Goal: Find specific page/section: Find specific page/section

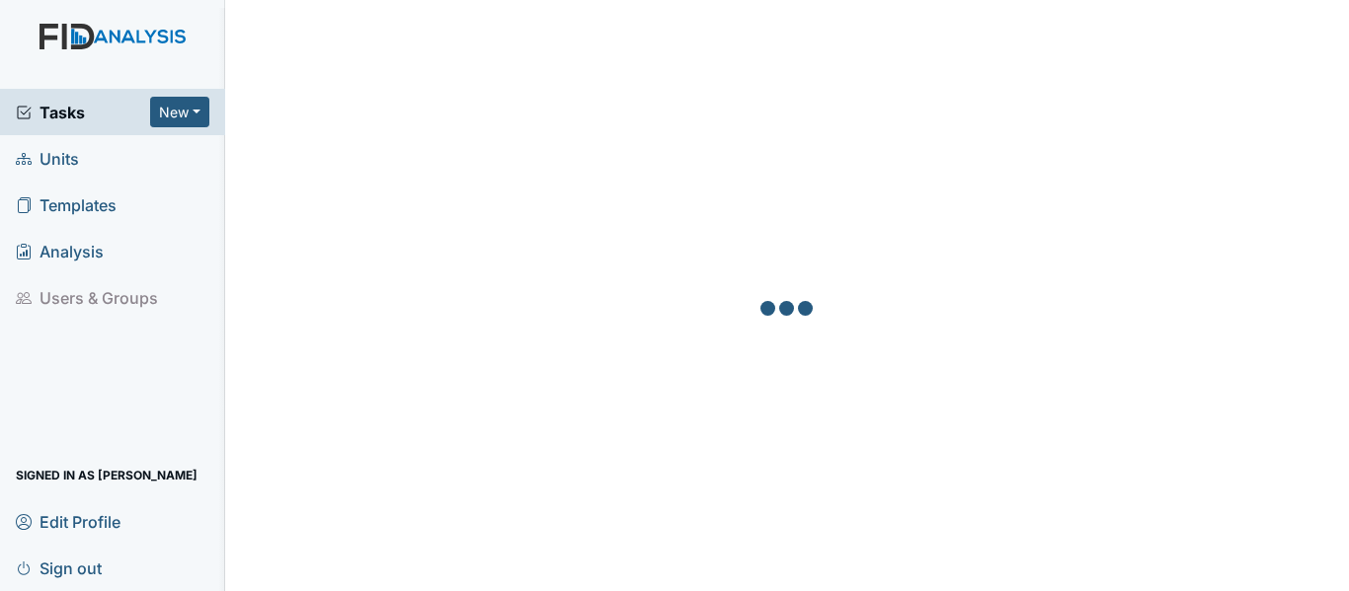
click at [56, 160] on span "Units" at bounding box center [47, 158] width 63 height 31
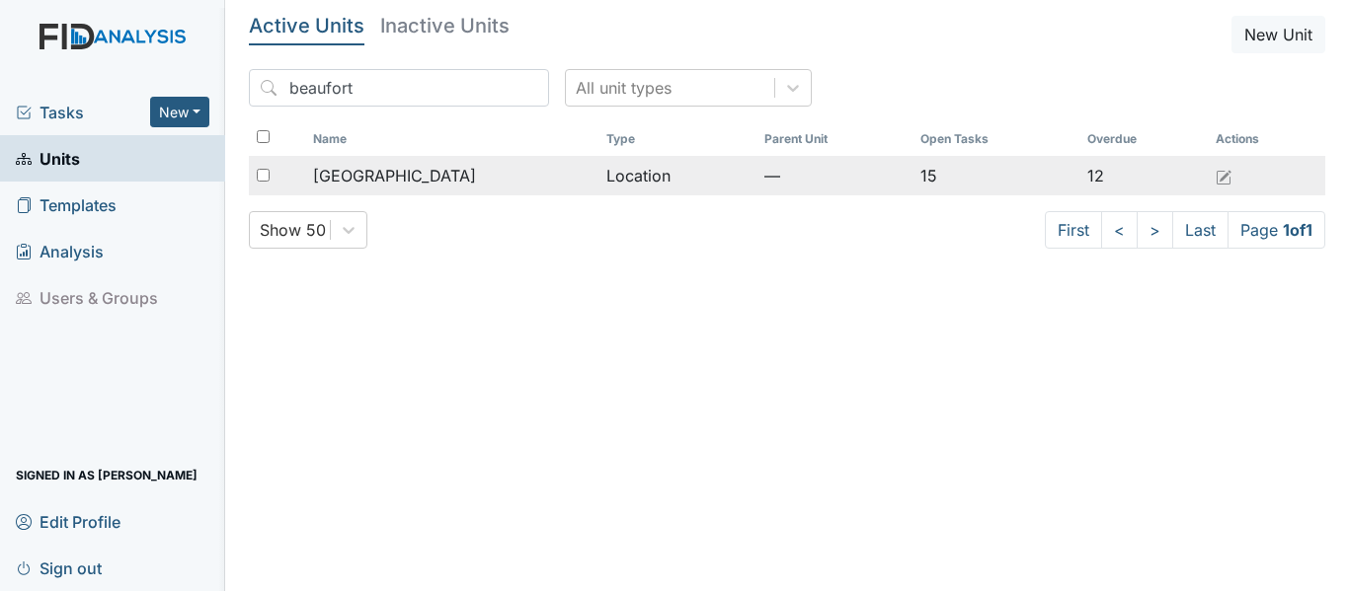
type input "beaufort"
click at [628, 182] on td "Location" at bounding box center [677, 175] width 158 height 39
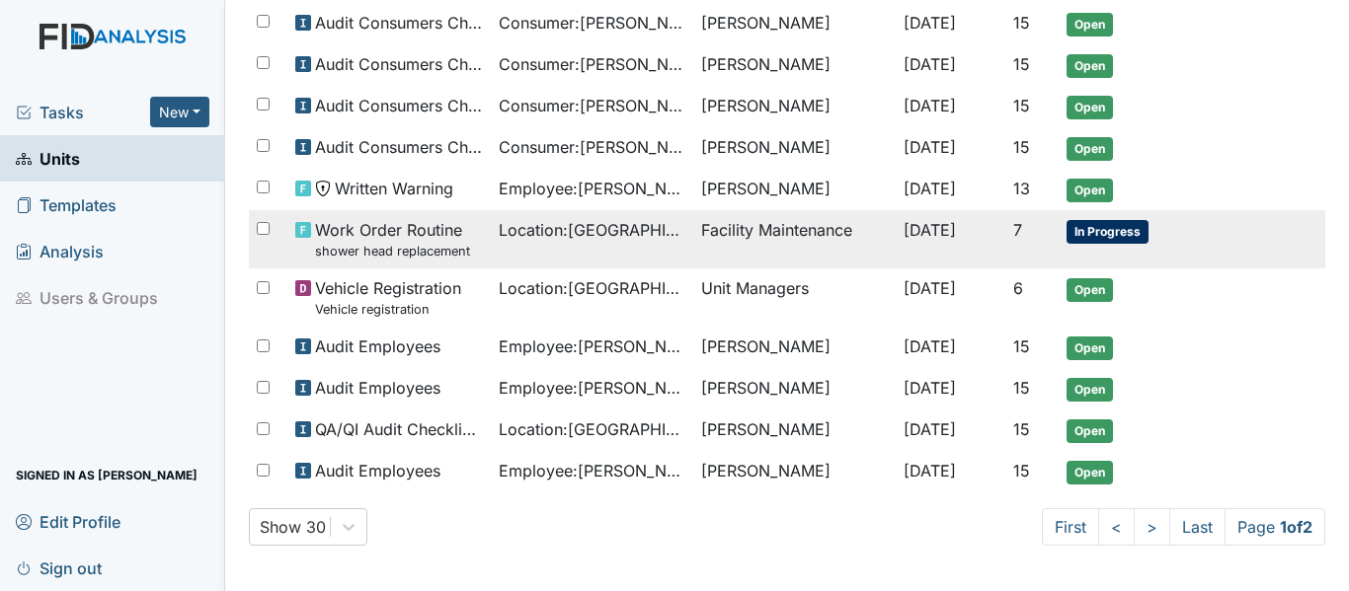
scroll to position [1286, 0]
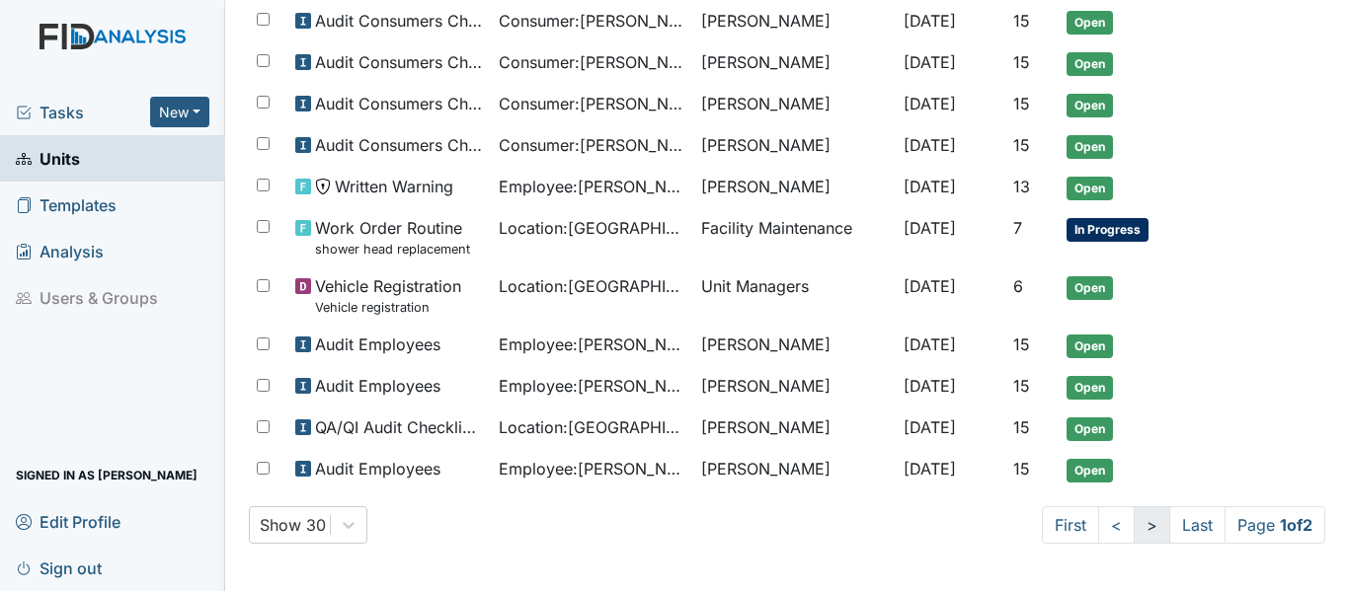
click at [1134, 528] on link ">" at bounding box center [1152, 526] width 37 height 38
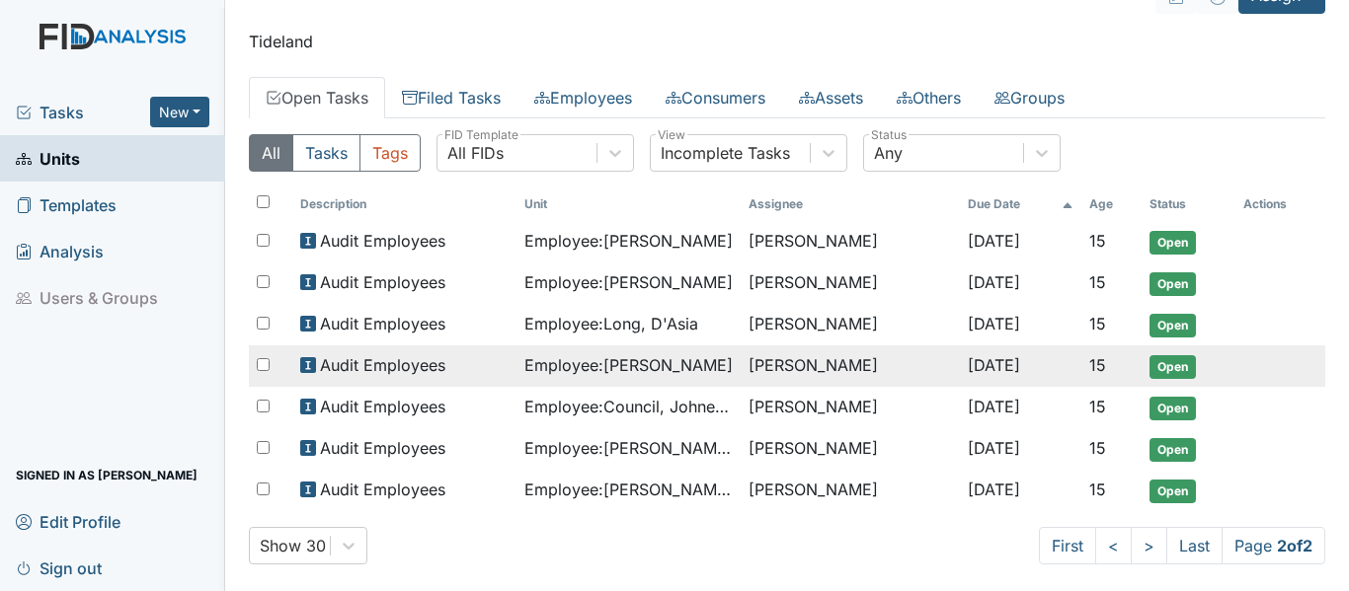
scroll to position [60, 0]
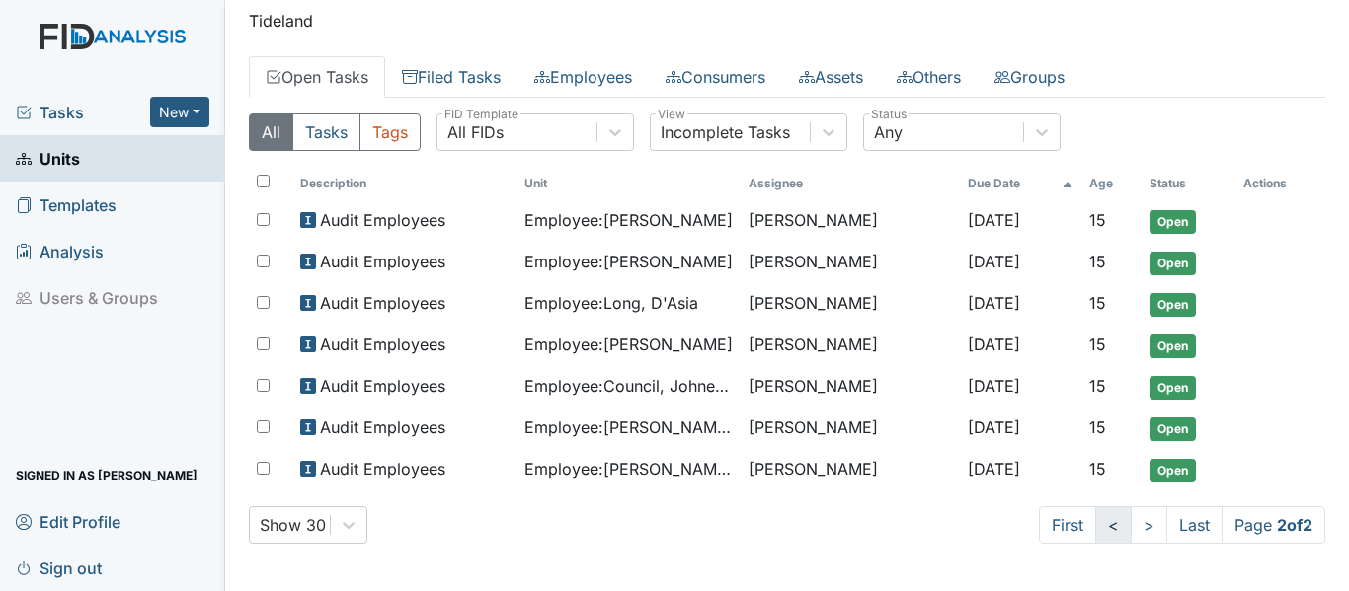
click at [1095, 528] on link "<" at bounding box center [1113, 526] width 37 height 38
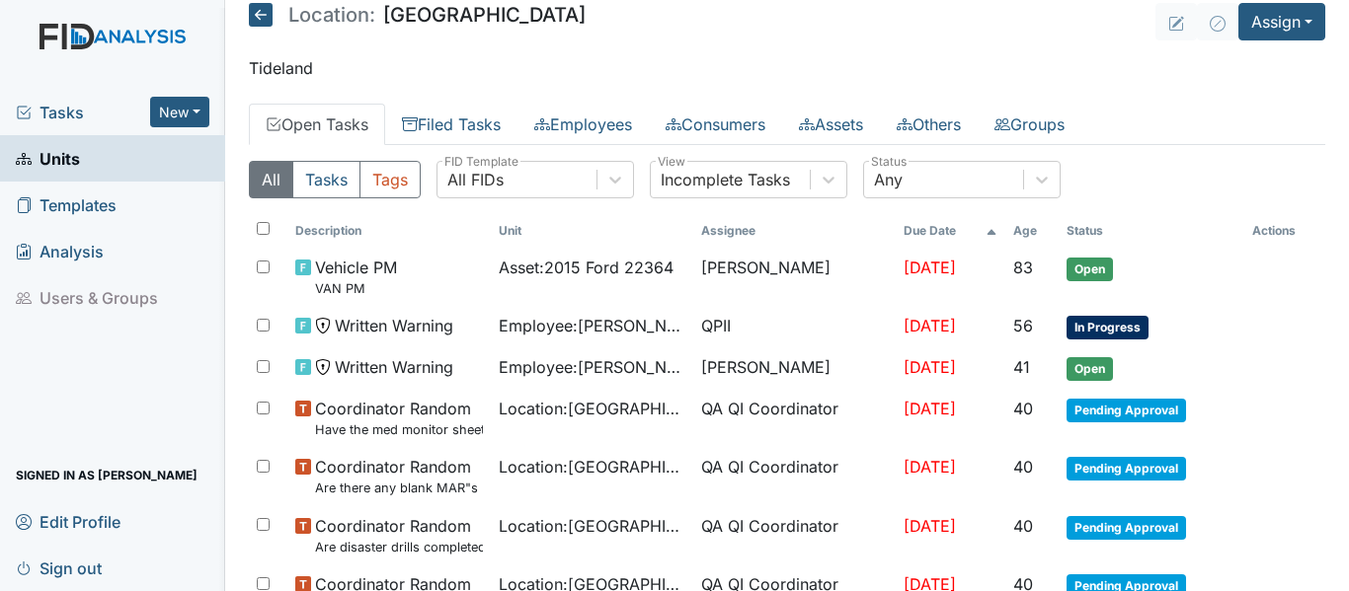
scroll to position [0, 0]
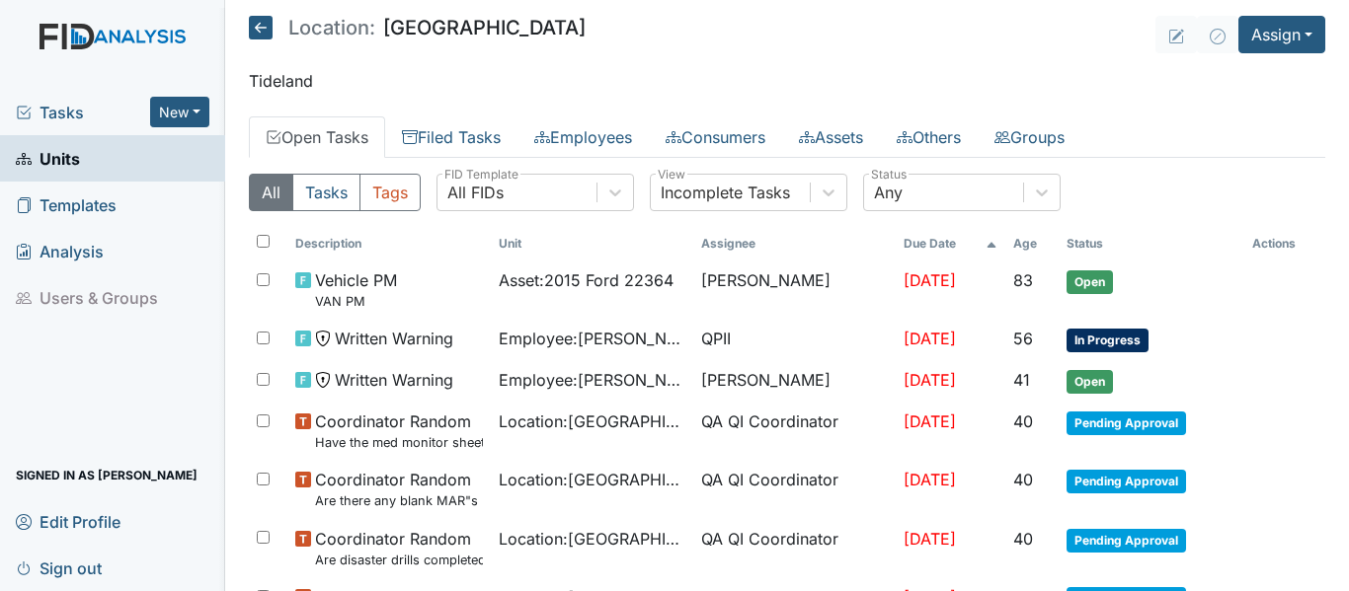
click at [274, 20] on h5 "Location: Beaufort Heights" at bounding box center [417, 28] width 337 height 24
click at [263, 31] on icon at bounding box center [261, 28] width 24 height 24
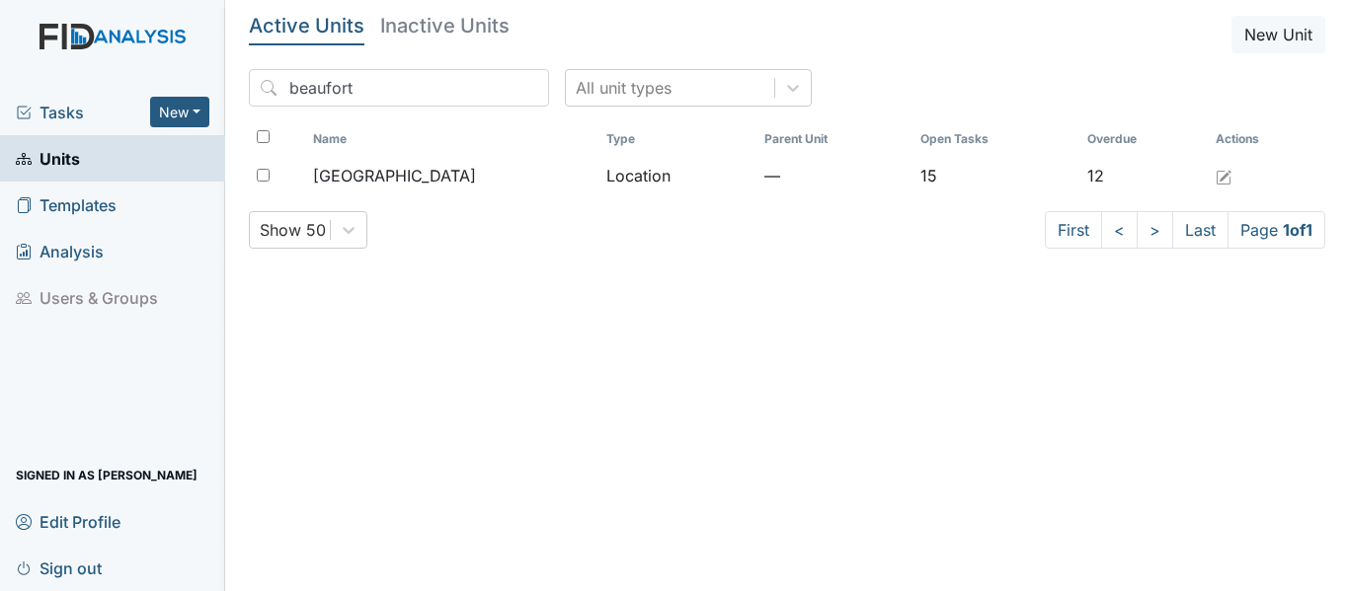
click at [359, 87] on input "beaufort" at bounding box center [399, 88] width 300 height 38
type input "b"
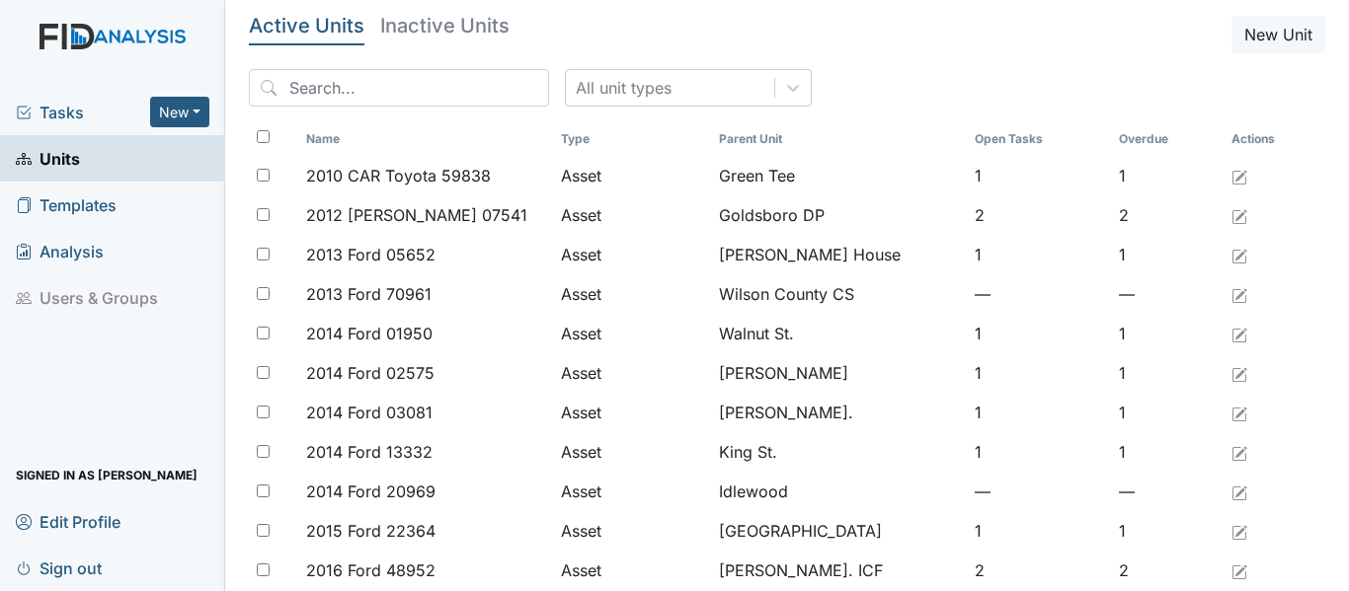
type input "k"
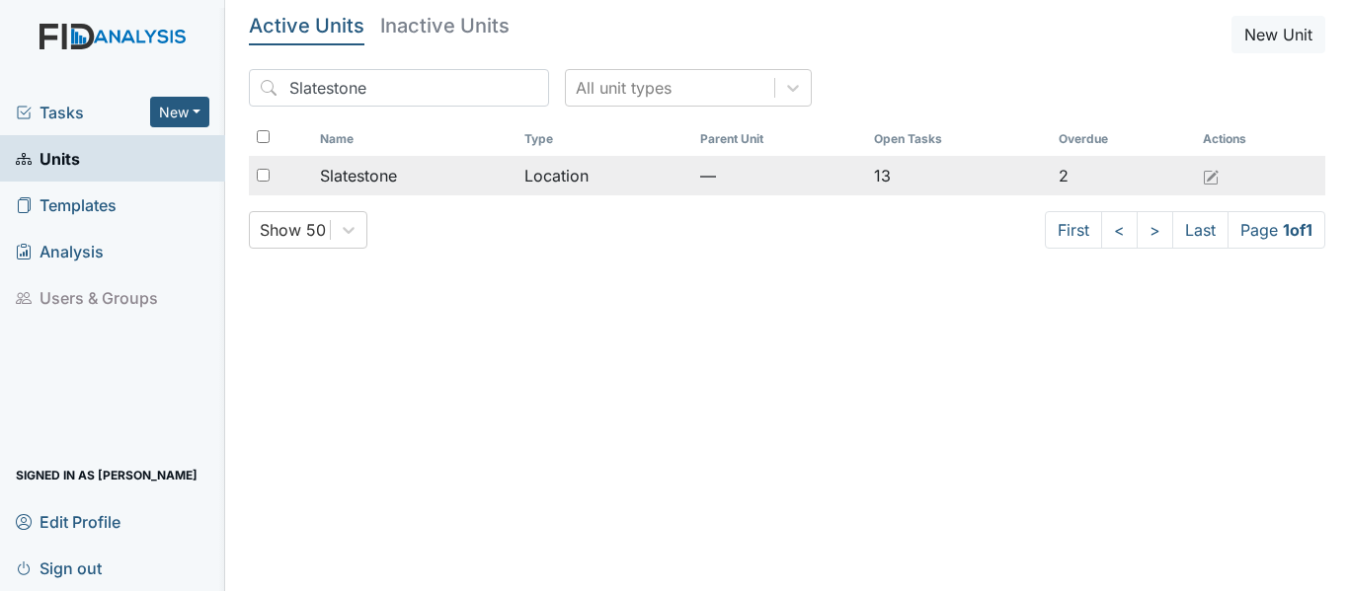
type input "Slatestone"
click at [521, 181] on td "Location" at bounding box center [604, 175] width 176 height 39
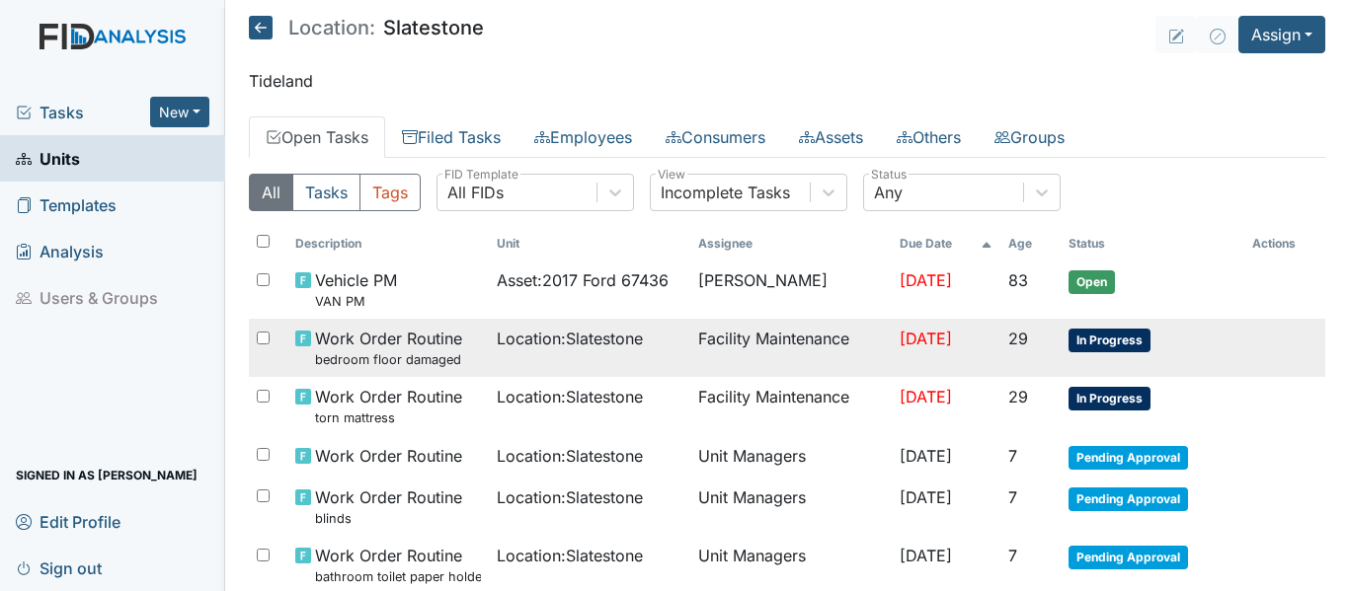
click at [1113, 348] on span "In Progress" at bounding box center [1109, 341] width 82 height 24
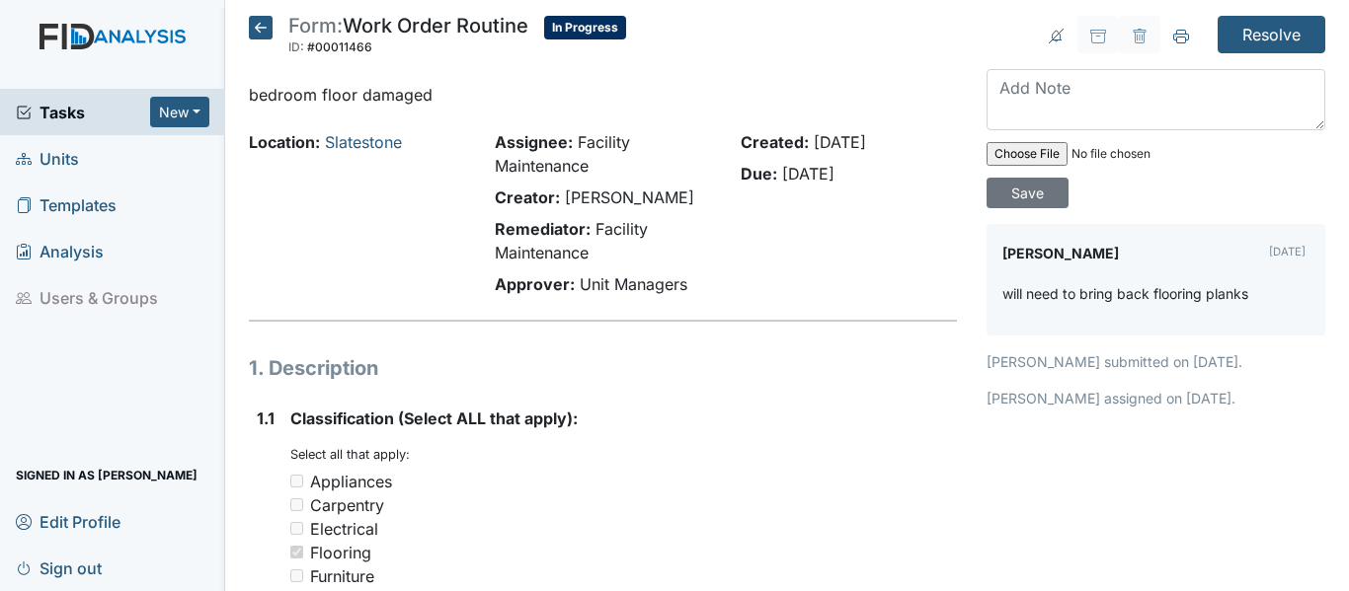
click at [257, 27] on icon at bounding box center [261, 28] width 24 height 24
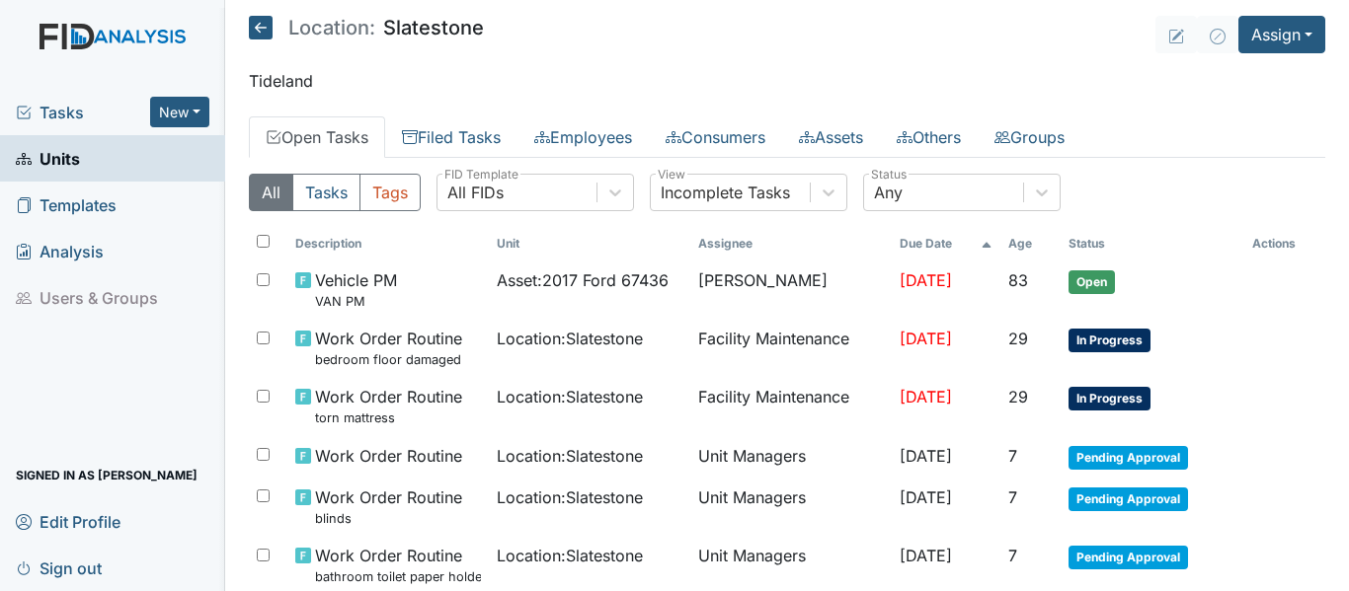
click at [262, 28] on icon at bounding box center [261, 28] width 24 height 24
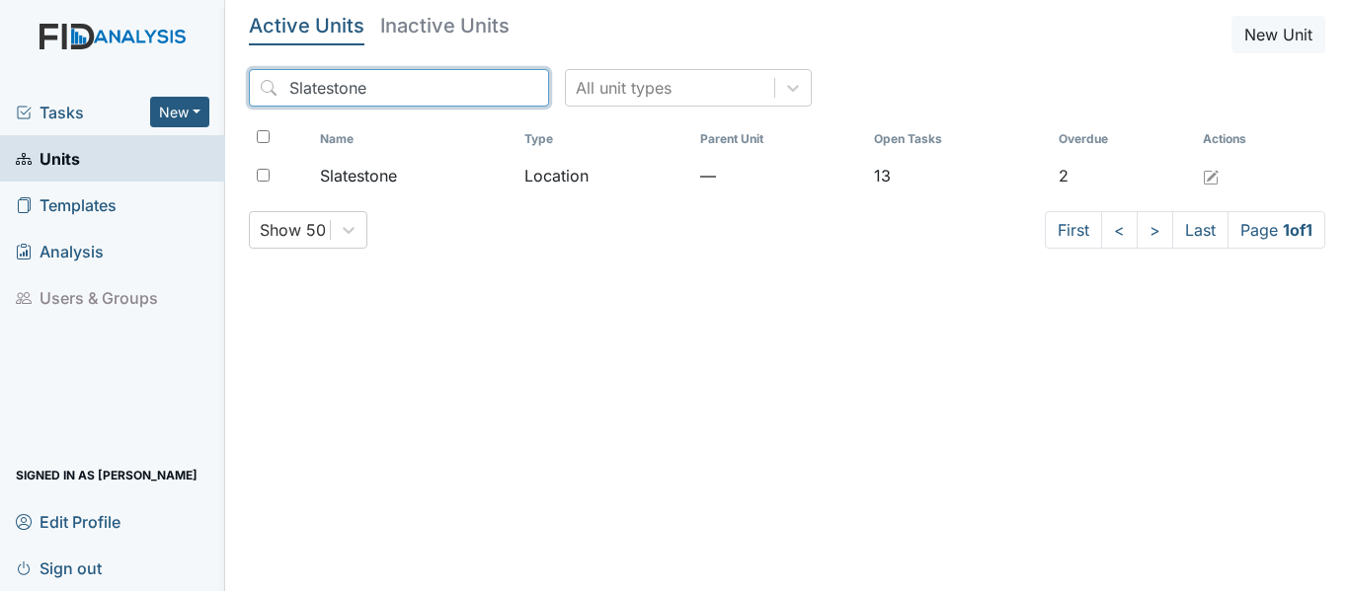
click at [371, 86] on input "Slatestone" at bounding box center [399, 88] width 300 height 38
type input "S"
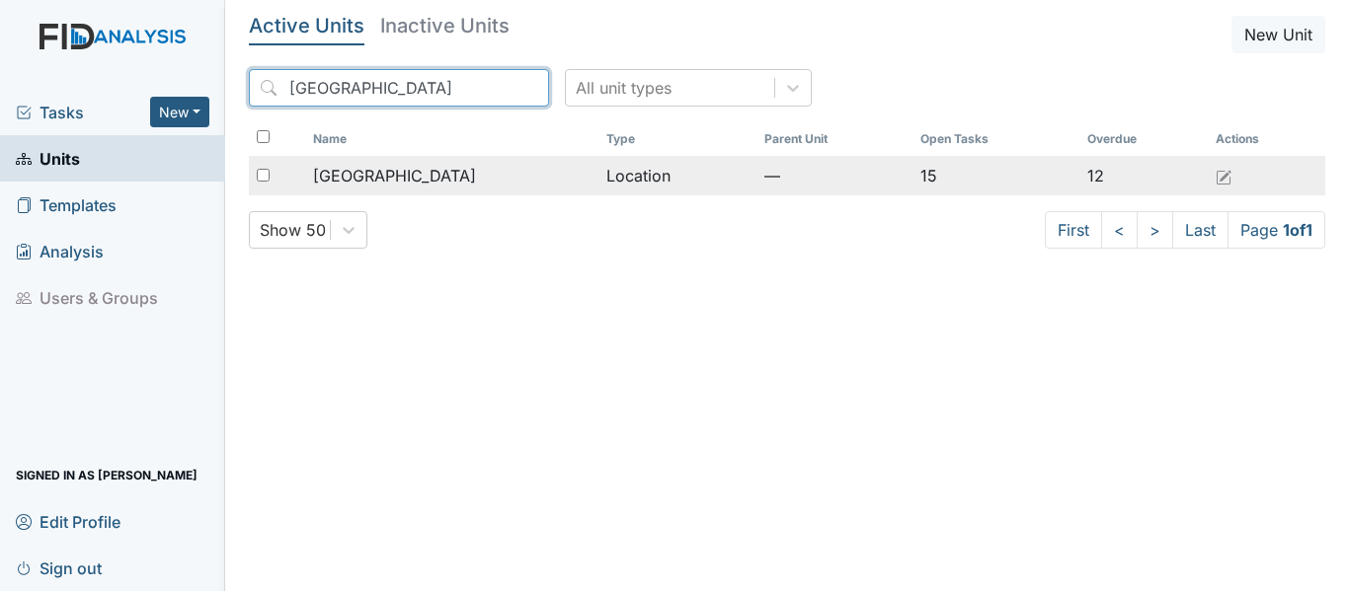
type input "Beaufort"
click at [440, 178] on div "[GEOGRAPHIC_DATA]" at bounding box center [451, 176] width 277 height 24
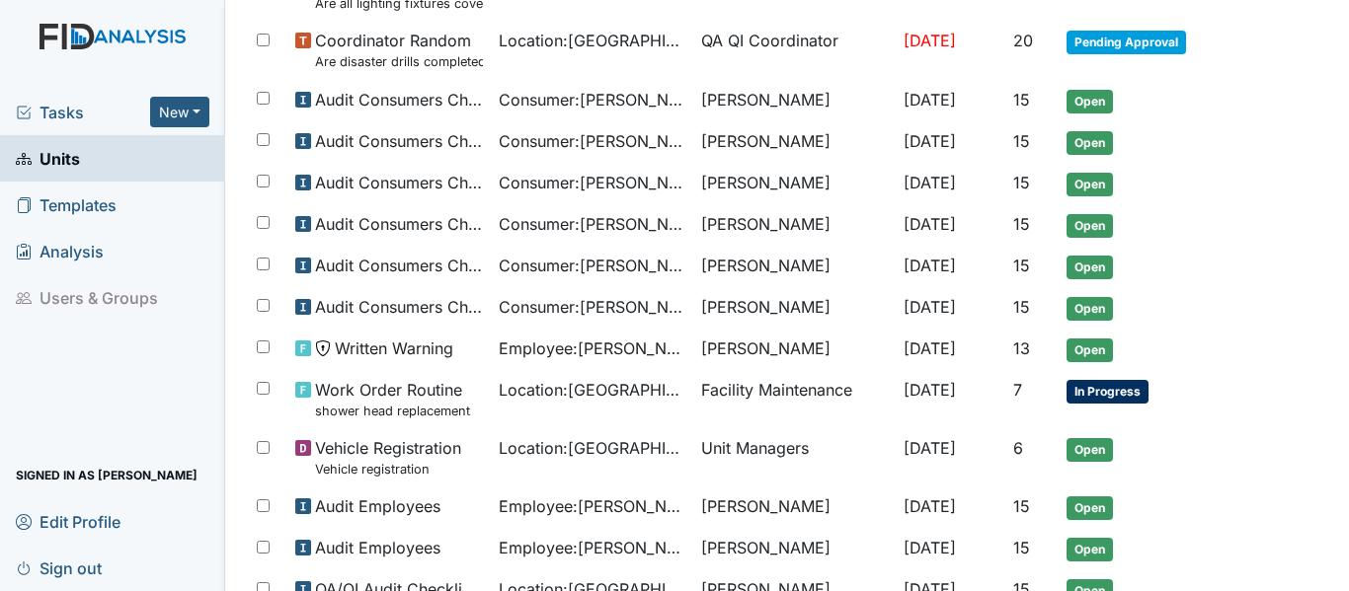
scroll to position [1286, 0]
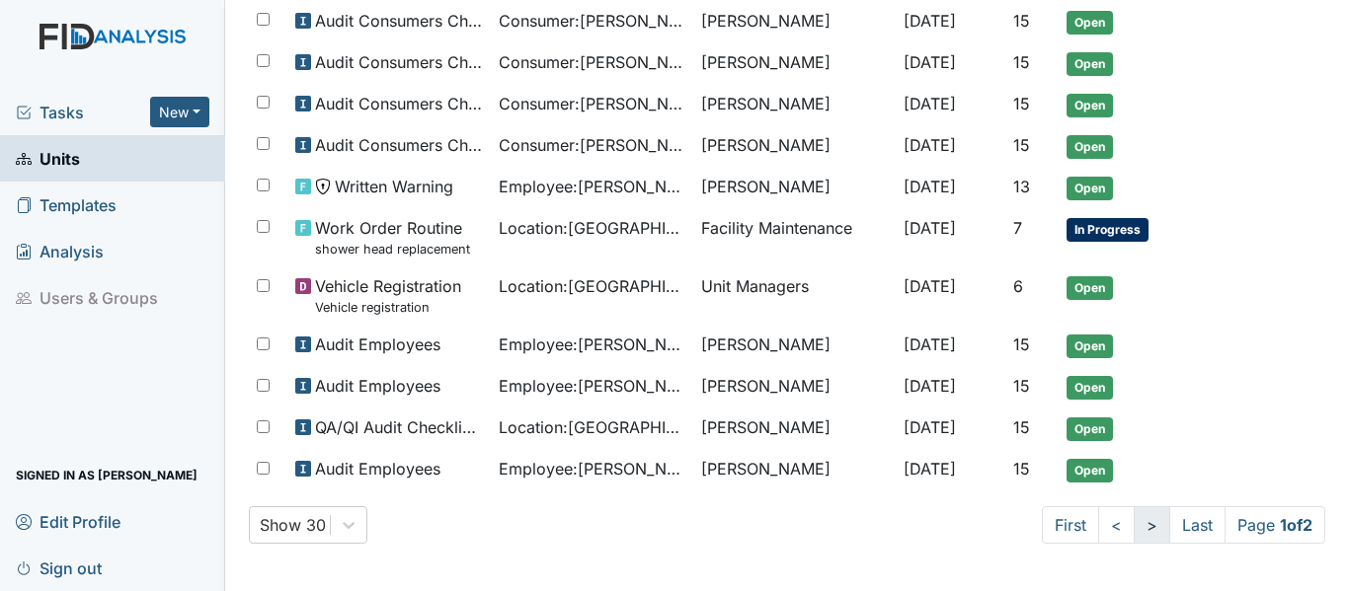
click at [1134, 524] on link ">" at bounding box center [1152, 526] width 37 height 38
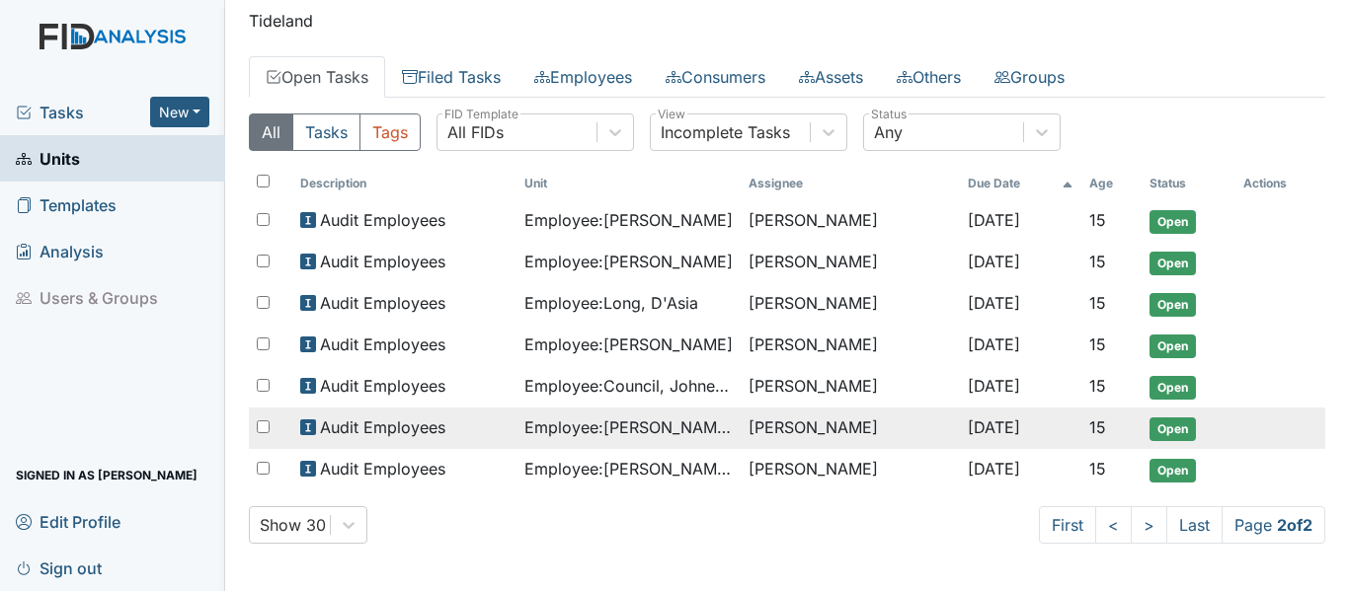
scroll to position [0, 0]
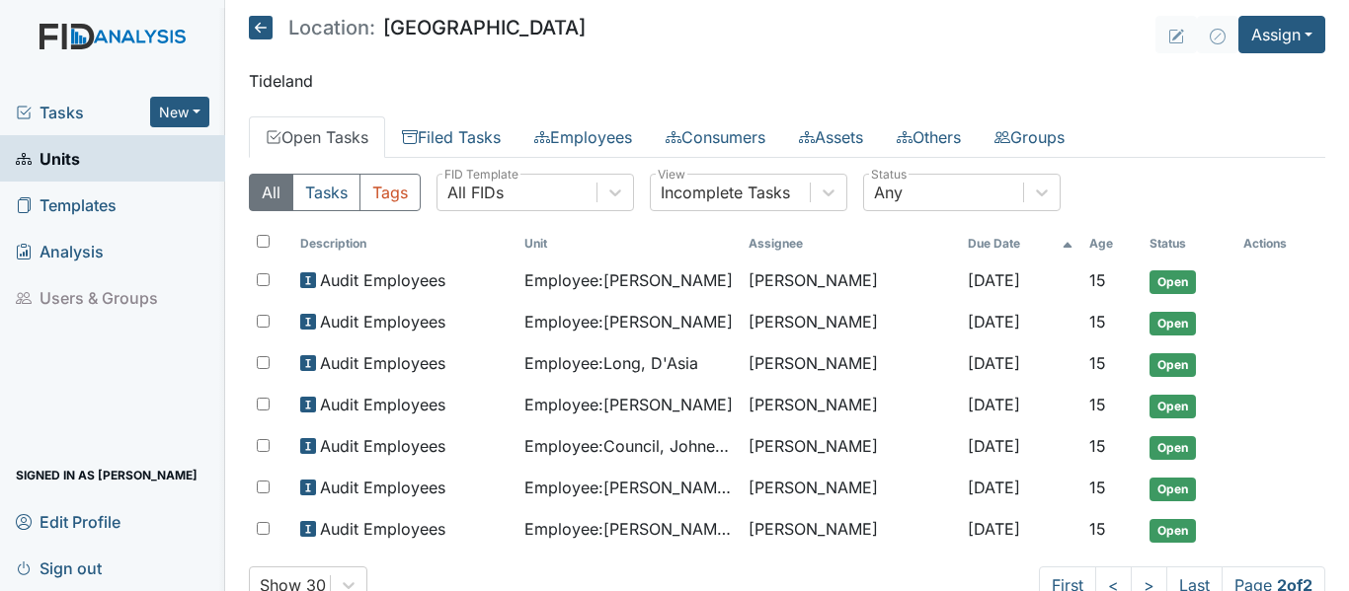
click at [271, 18] on icon at bounding box center [261, 28] width 24 height 24
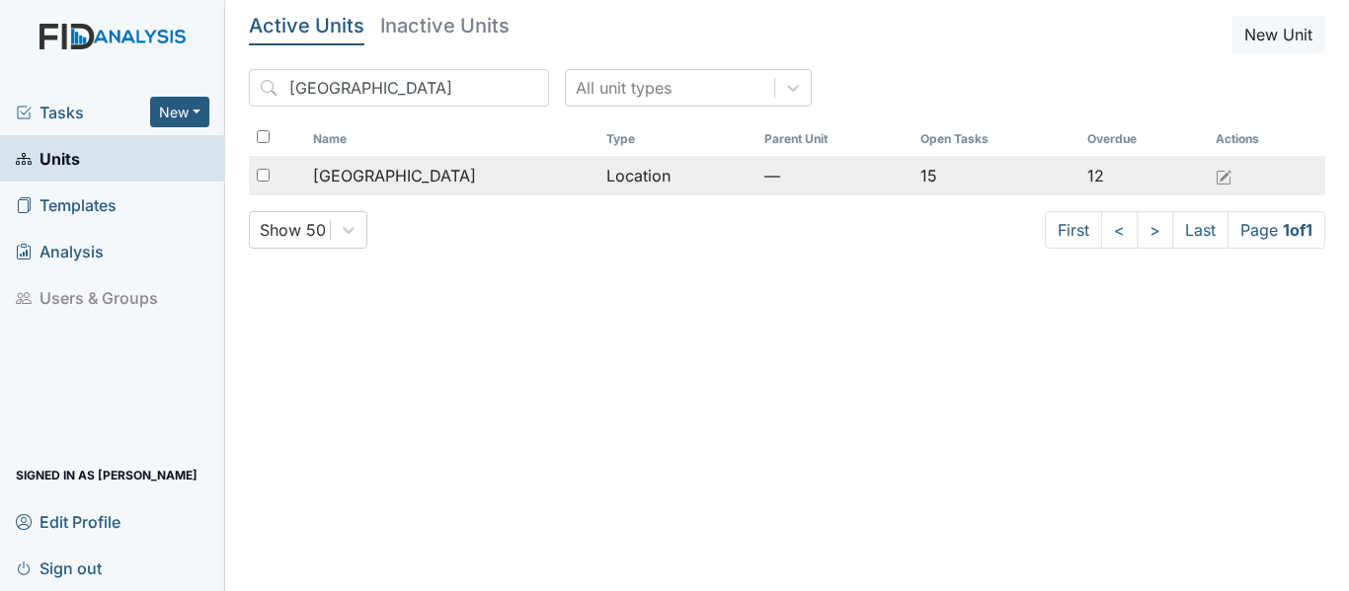
click at [453, 177] on div "[GEOGRAPHIC_DATA]" at bounding box center [451, 176] width 277 height 24
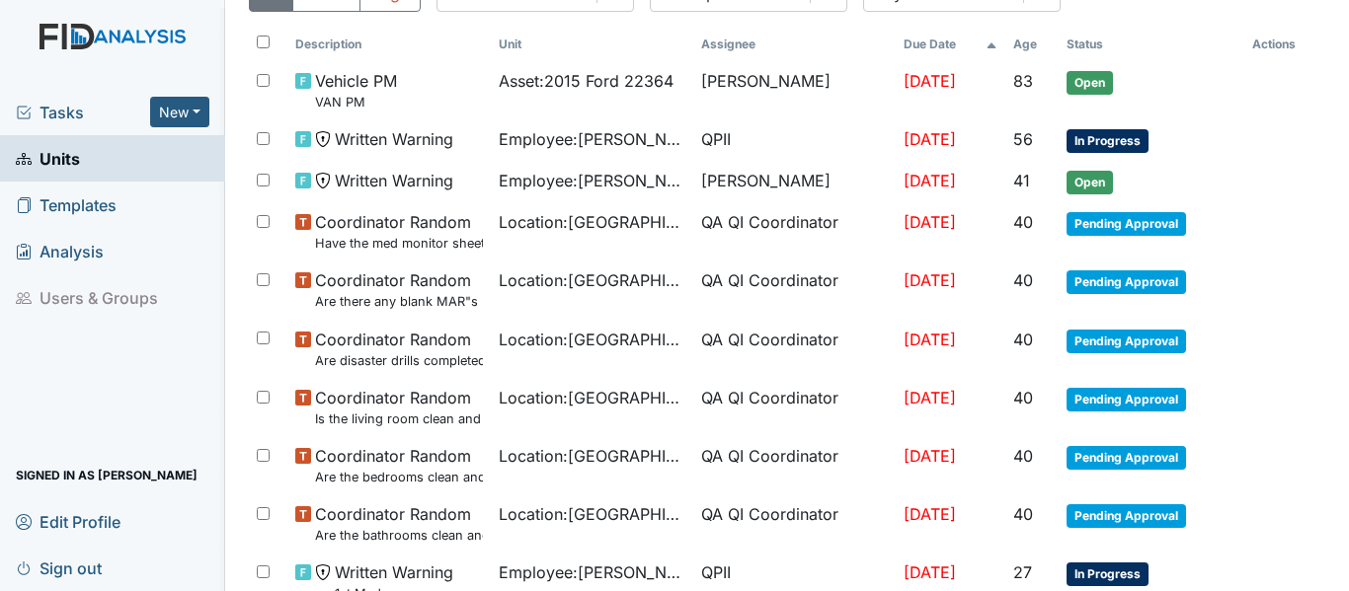
scroll to position [101, 0]
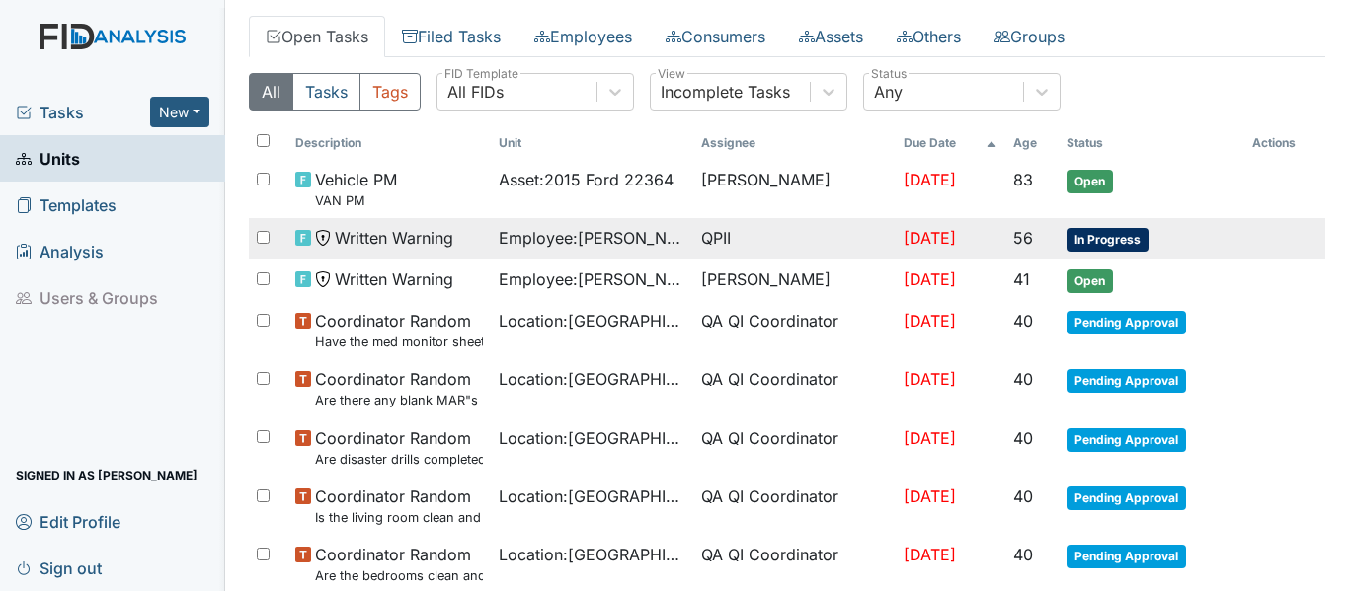
click at [1113, 233] on span "In Progress" at bounding box center [1107, 240] width 82 height 24
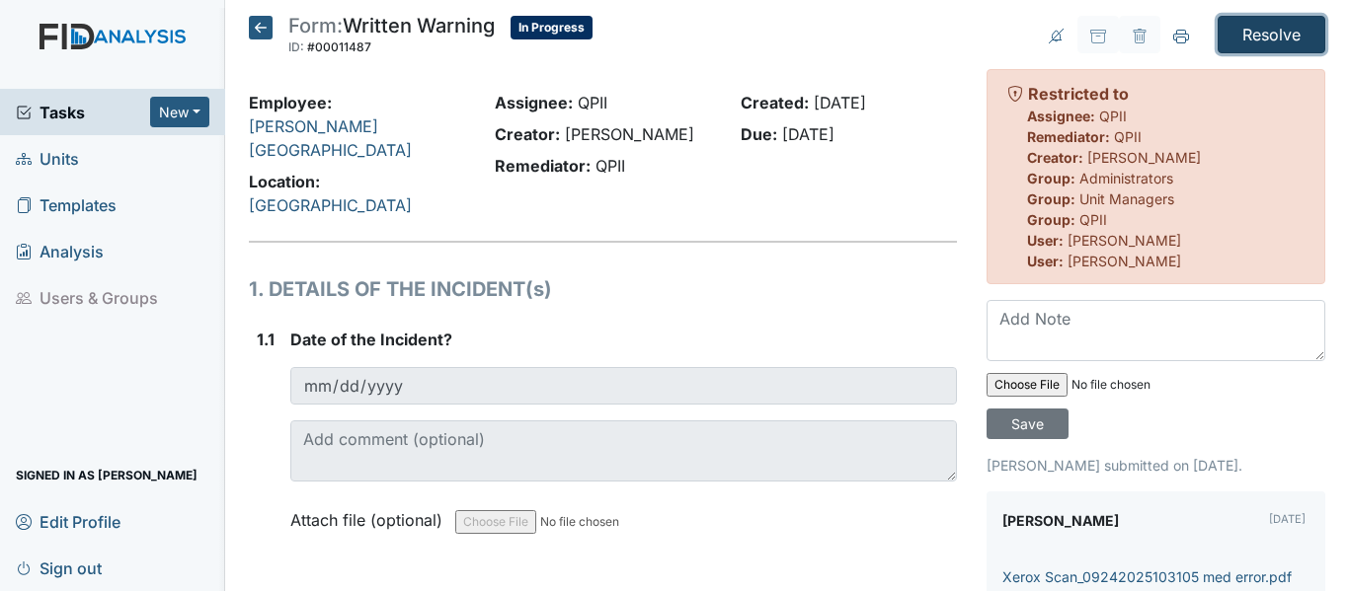
click at [1264, 32] on input "Resolve" at bounding box center [1271, 35] width 108 height 38
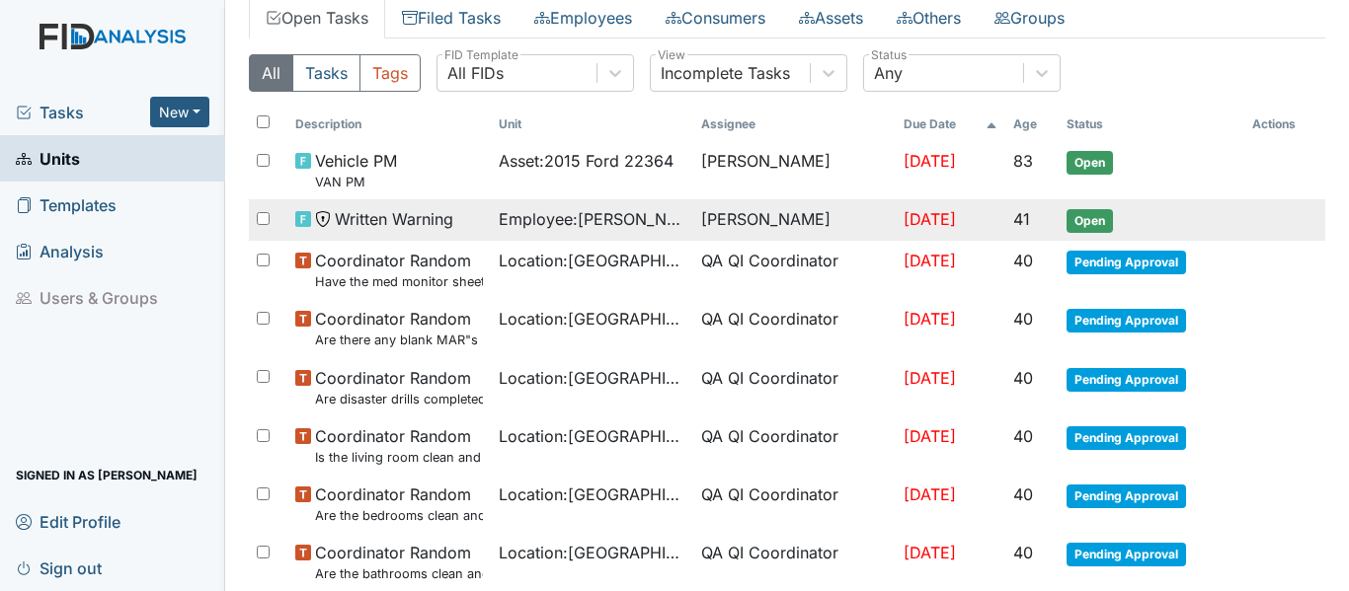
scroll to position [197, 0]
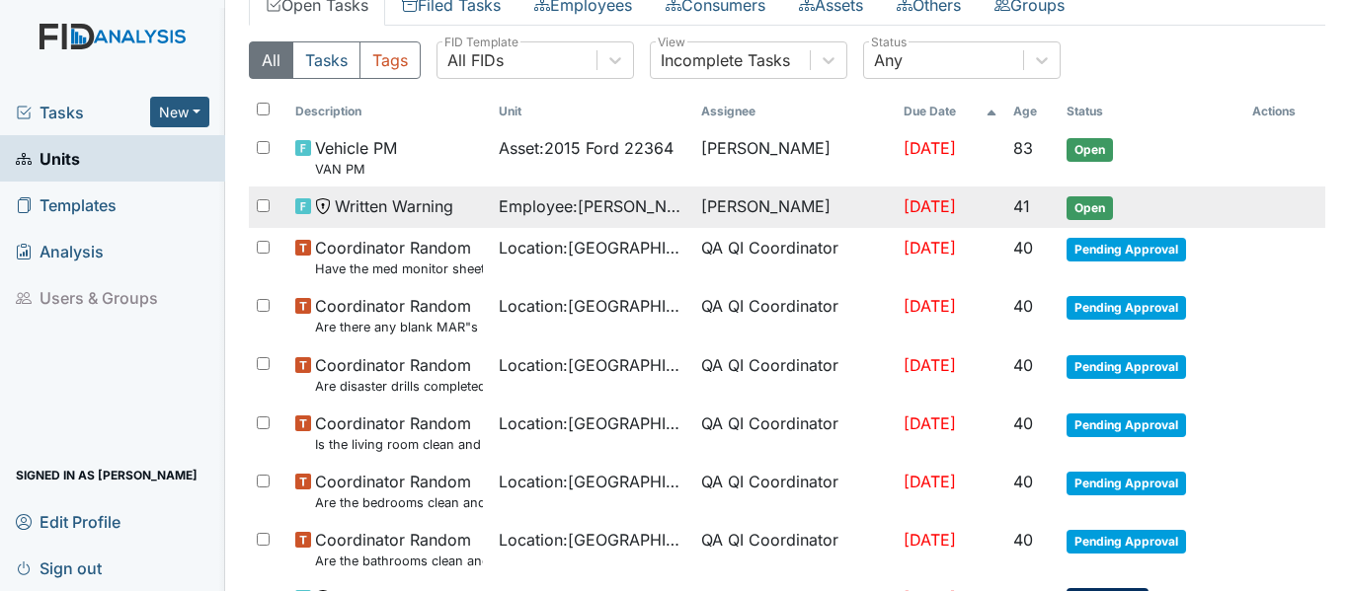
click at [1097, 202] on span "Open" at bounding box center [1089, 208] width 46 height 24
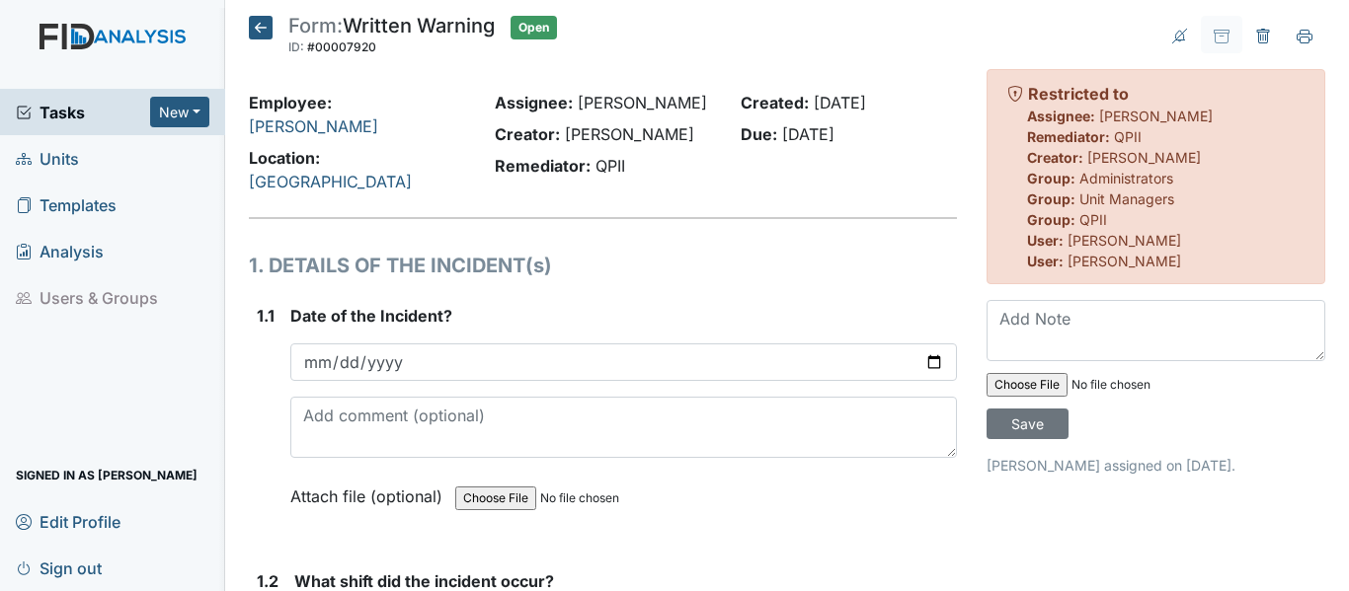
click at [267, 27] on icon at bounding box center [261, 28] width 24 height 24
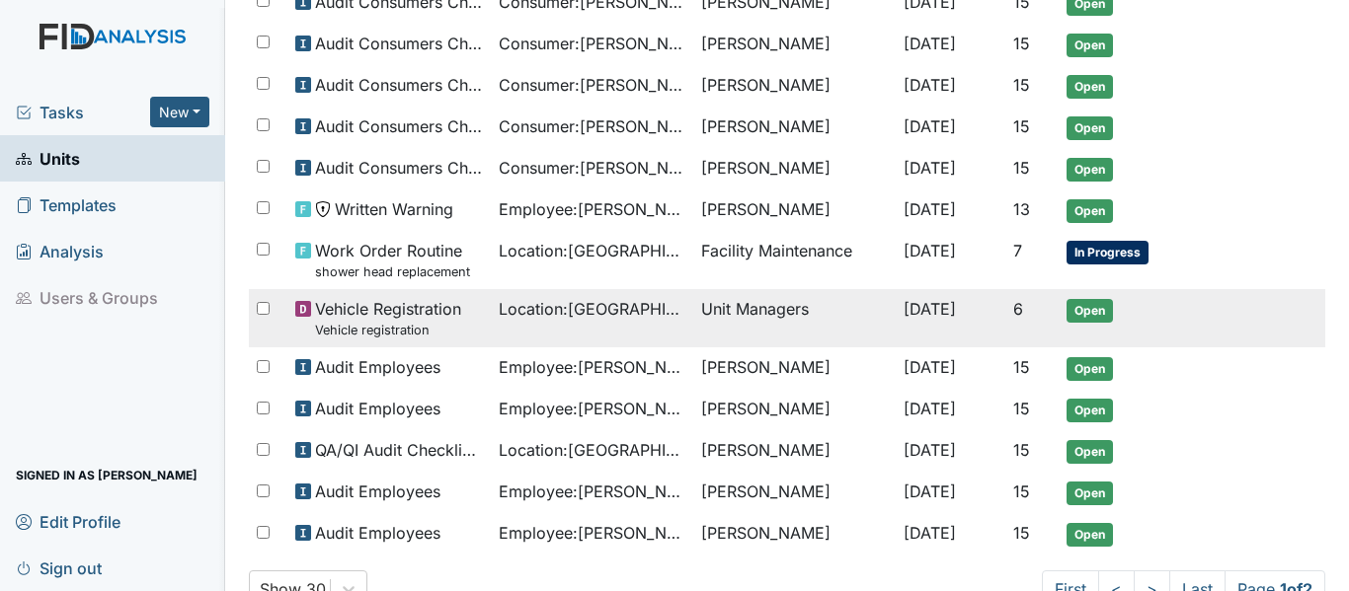
scroll to position [1187, 0]
